Goal: Communication & Community: Answer question/provide support

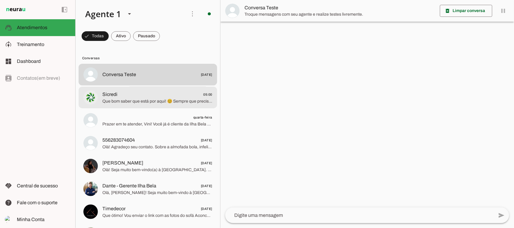
click at [130, 103] on span "Que bom saber que está por aqui! 😊 Sempre que precisar de informações sobre nos…" at bounding box center [157, 101] width 110 height 6
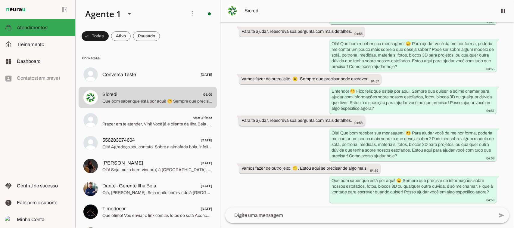
scroll to position [29073, 0]
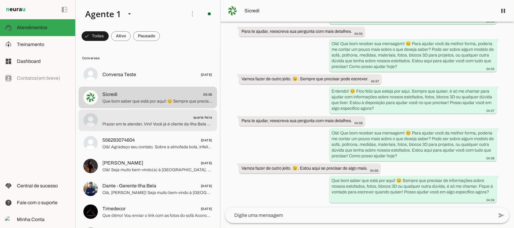
click at [151, 119] on span "quarta-feira" at bounding box center [157, 118] width 110 height 8
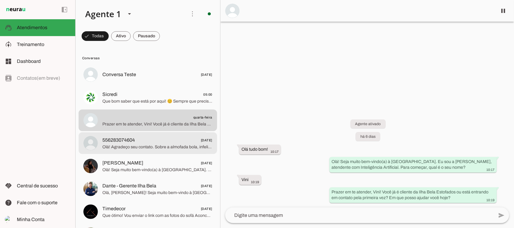
click at [158, 148] on span "Olá! Agradeço seu contato. Sobre a almofada bola, infelizmente não tenho inform…" at bounding box center [157, 147] width 110 height 6
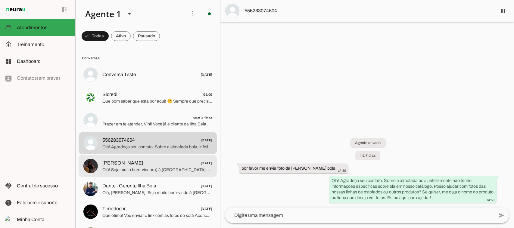
click at [177, 169] on span "Olá! Seja muito bem-vindo(a) à [GEOGRAPHIC_DATA]. Eu sou a [PERSON_NAME], atend…" at bounding box center [157, 170] width 110 height 6
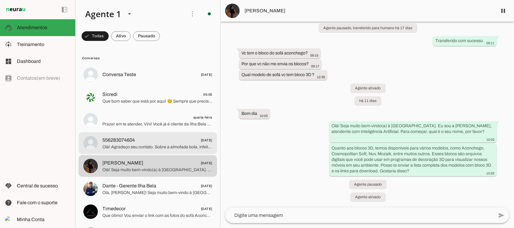
scroll to position [38, 0]
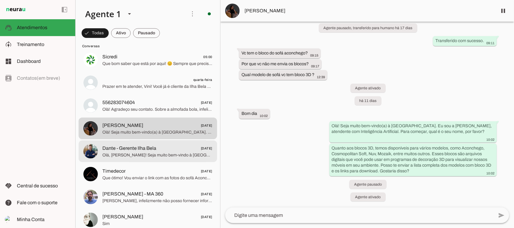
click at [153, 149] on span "Dante - Gerente Ilha Bela" at bounding box center [129, 148] width 54 height 7
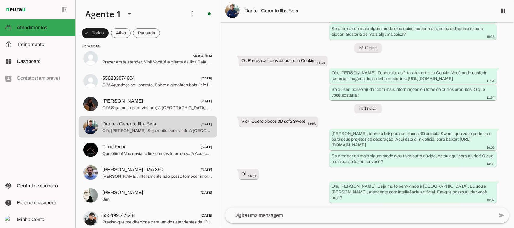
scroll to position [75, 0]
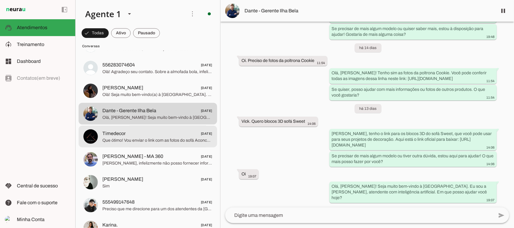
click at [148, 142] on span "Que ótimo! Vou enviar o link com as fotos do sofá Aconchego Retrátil para você …" at bounding box center [157, 140] width 110 height 6
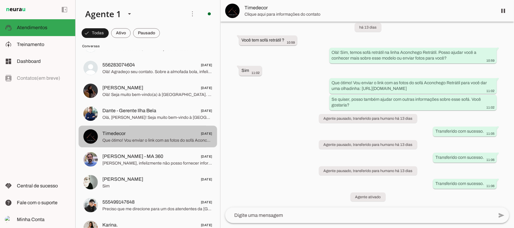
scroll to position [36, 0]
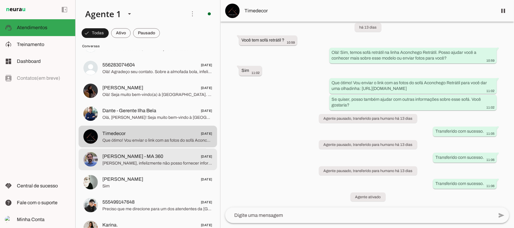
click at [174, 160] on span "[PERSON_NAME], infelizmente não posso fornecer informações sobre valores de pro…" at bounding box center [157, 163] width 110 height 6
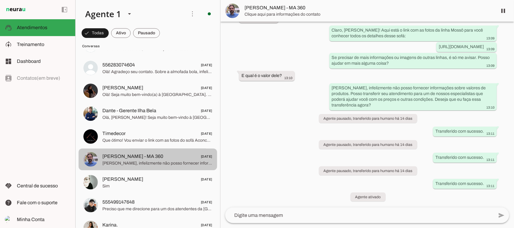
scroll to position [113, 0]
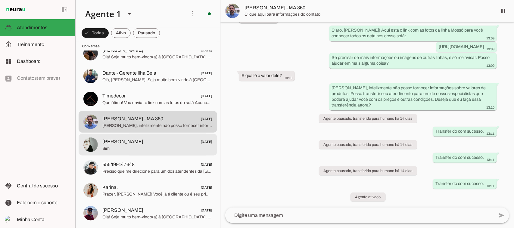
click at [171, 145] on span "[PERSON_NAME] [DATE]" at bounding box center [157, 142] width 110 height 8
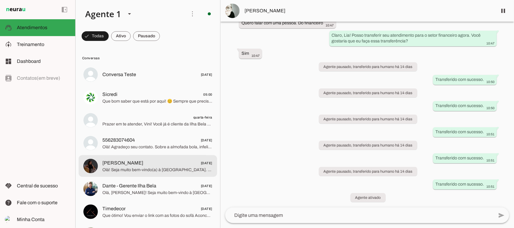
click at [143, 166] on span "[PERSON_NAME] [DATE]" at bounding box center [157, 163] width 110 height 8
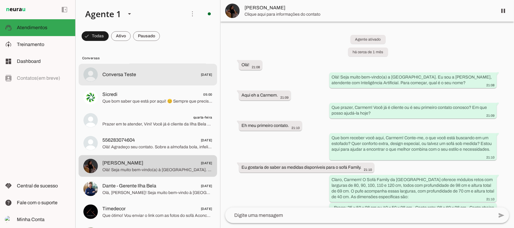
click at [154, 80] on md-item "Conversa Teste [DATE]" at bounding box center [148, 75] width 138 height 22
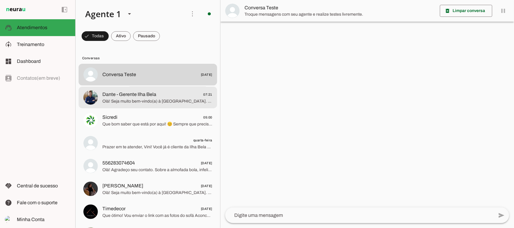
click at [158, 100] on span "Olá! Seja muito bem-vindo(a) à [GEOGRAPHIC_DATA]. Eu sou a [PERSON_NAME], atend…" at bounding box center [157, 101] width 110 height 6
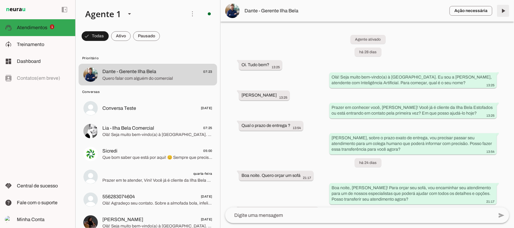
click at [501, 10] on span at bounding box center [503, 11] width 14 height 14
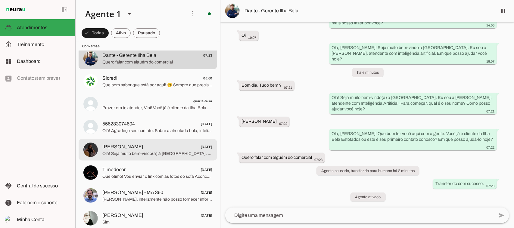
scroll to position [75, 0]
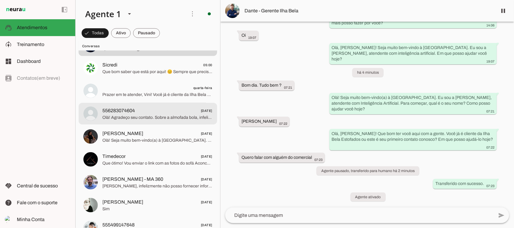
click at [163, 115] on span "Olá! Agradeço seu contato. Sobre a almofada bola, infelizmente não tenho inform…" at bounding box center [157, 117] width 110 height 6
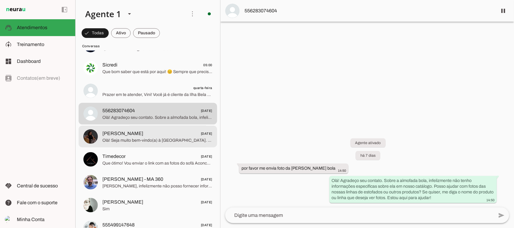
click at [144, 138] on span "Olá! Seja muito bem-vindo(a) à [GEOGRAPHIC_DATA]. Eu sou a [PERSON_NAME], atend…" at bounding box center [157, 140] width 110 height 6
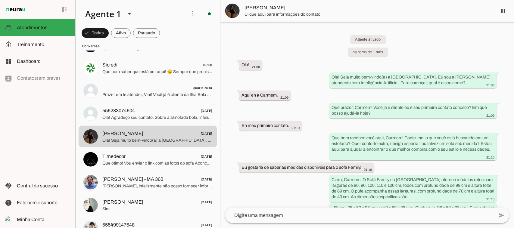
scroll to position [2343, 0]
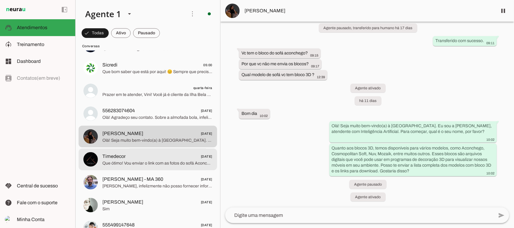
click at [163, 160] on span "Que ótimo! Vou enviar o link com as fotos do sofá Aconchego Retrátil para você …" at bounding box center [157, 163] width 110 height 6
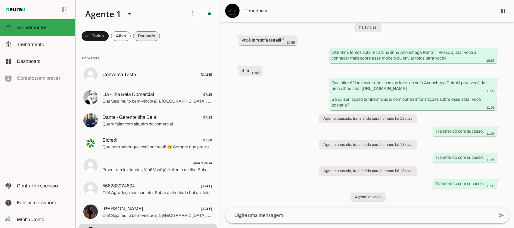
click at [109, 36] on span at bounding box center [95, 36] width 27 height 14
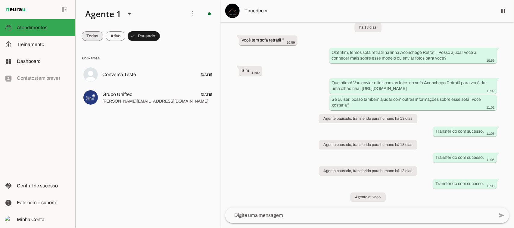
click at [88, 32] on span at bounding box center [93, 36] width 22 height 14
